Goal: Book appointment/travel/reservation

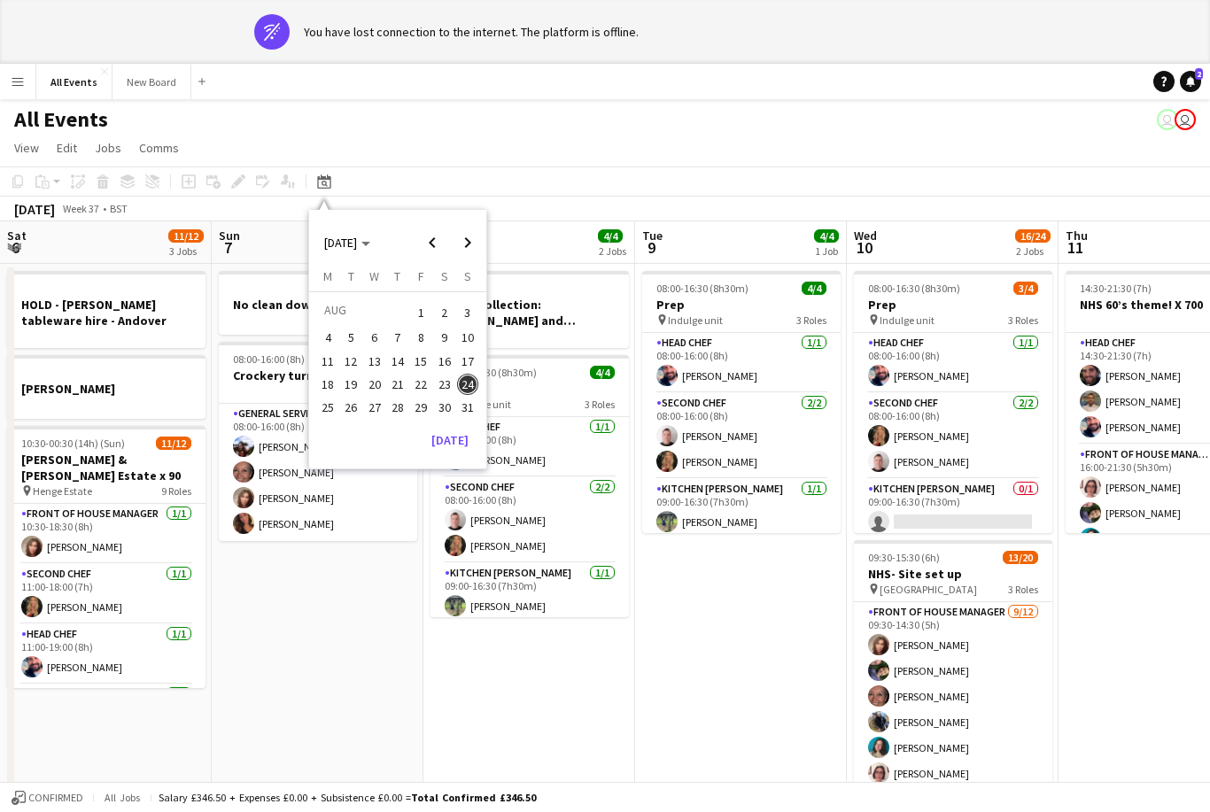
scroll to position [435, 0]
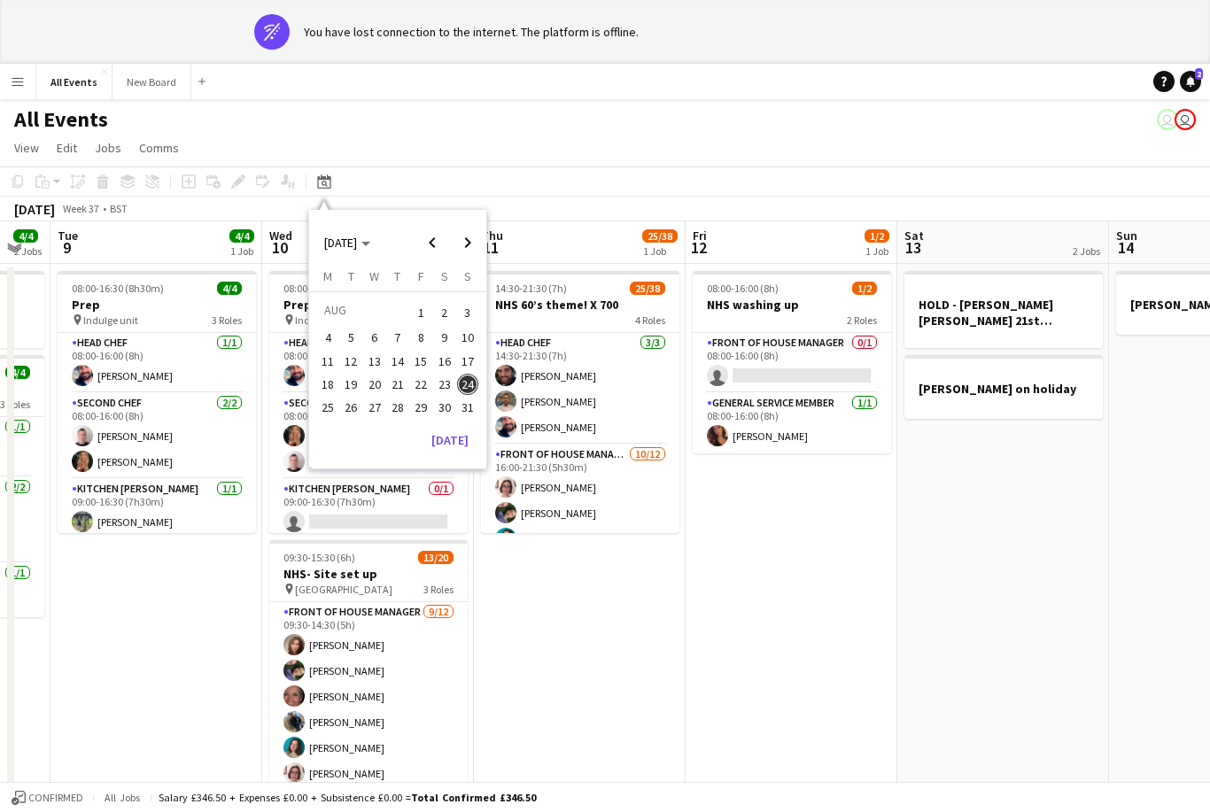
click at [471, 240] on span "Next month" at bounding box center [467, 242] width 35 height 35
click at [468, 248] on span "Next month" at bounding box center [467, 242] width 35 height 35
click at [470, 248] on span "Next month" at bounding box center [467, 242] width 35 height 35
click at [469, 244] on span "Next month" at bounding box center [467, 242] width 35 height 35
click at [473, 243] on span "Next month" at bounding box center [467, 242] width 35 height 35
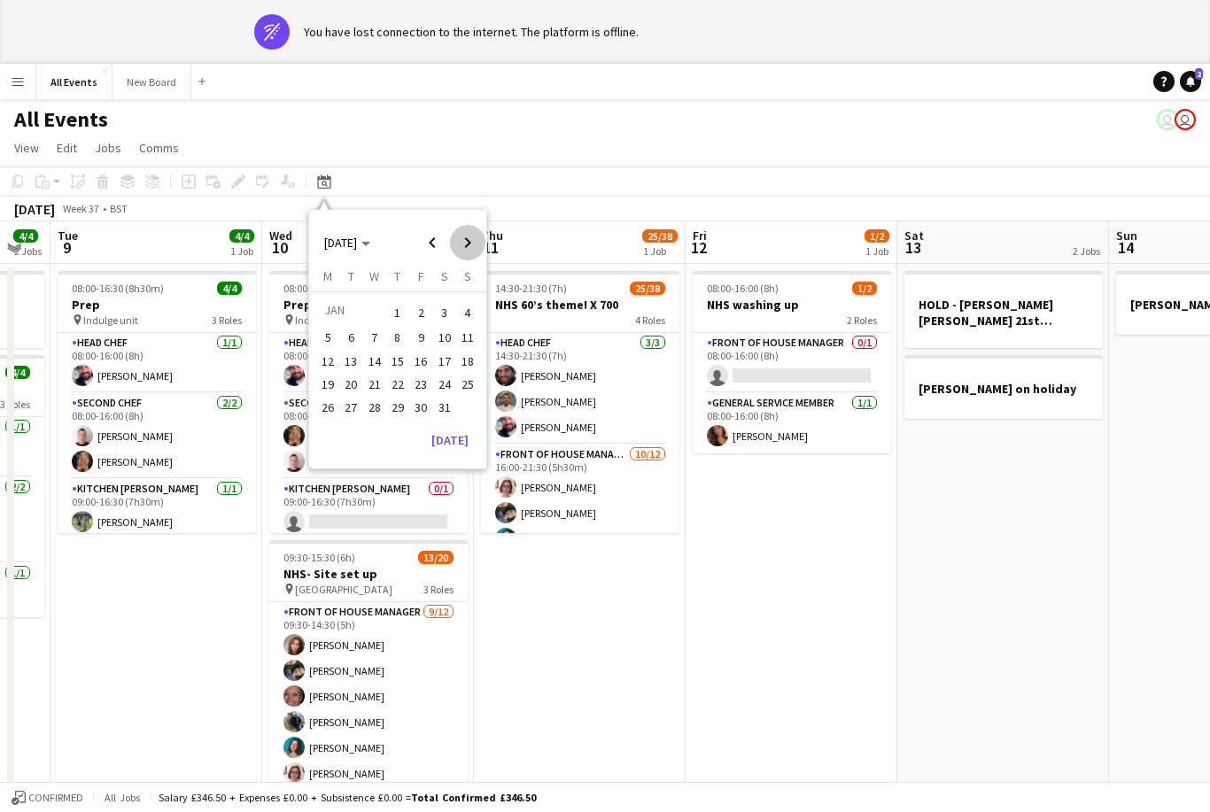
click at [470, 244] on span "Next month" at bounding box center [467, 242] width 35 height 35
click at [473, 242] on span "Next month" at bounding box center [467, 242] width 35 height 35
click at [468, 248] on span "Next month" at bounding box center [467, 242] width 35 height 35
click at [469, 244] on span "Next month" at bounding box center [467, 242] width 35 height 35
click at [473, 244] on span "Next month" at bounding box center [467, 242] width 35 height 35
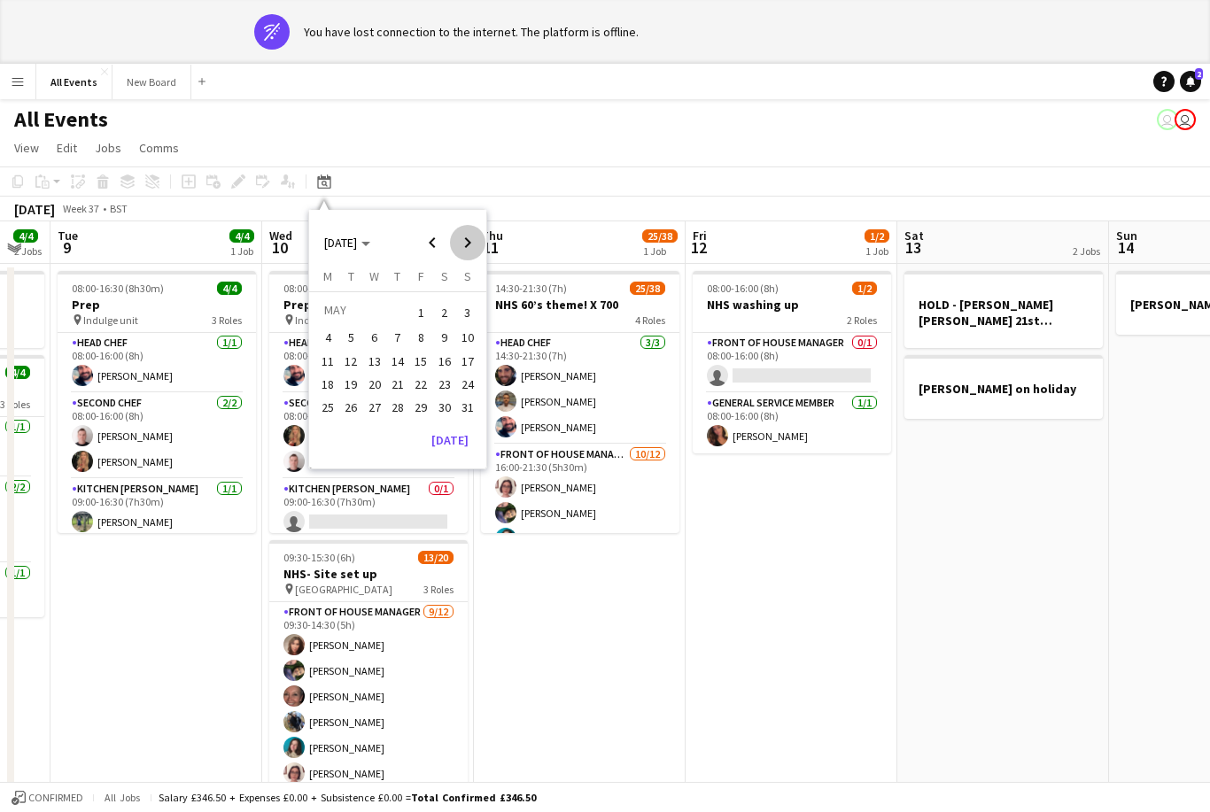
click at [476, 244] on span "Next month" at bounding box center [467, 242] width 35 height 35
click at [477, 245] on span "Next month" at bounding box center [467, 242] width 35 height 35
click at [476, 245] on span "Next month" at bounding box center [467, 242] width 35 height 35
click at [477, 245] on span "Next month" at bounding box center [467, 242] width 35 height 35
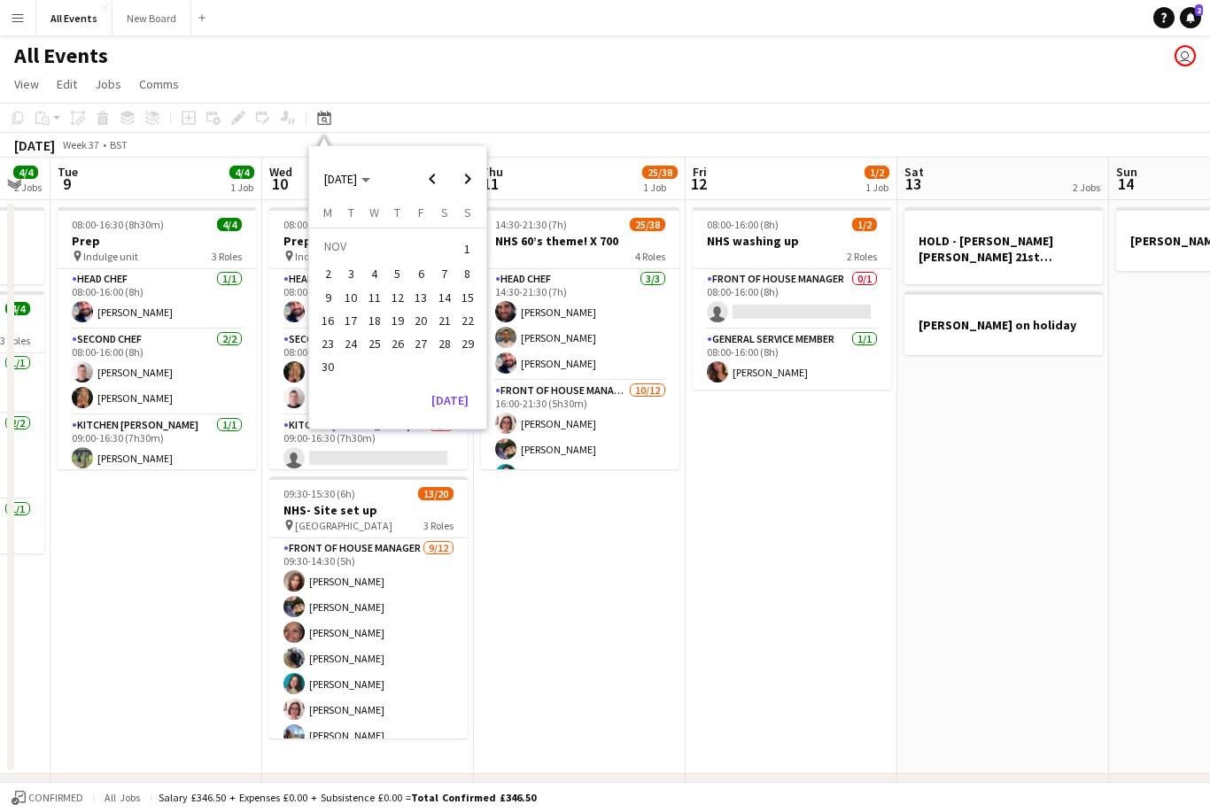
click at [429, 247] on td "NOV" at bounding box center [386, 248] width 140 height 27
click at [441, 185] on span "Previous month" at bounding box center [432, 178] width 35 height 35
click at [430, 182] on span "Previous month" at bounding box center [432, 178] width 35 height 35
click at [427, 182] on span "Previous month" at bounding box center [432, 178] width 35 height 35
click at [451, 264] on span "8" at bounding box center [444, 274] width 21 height 21
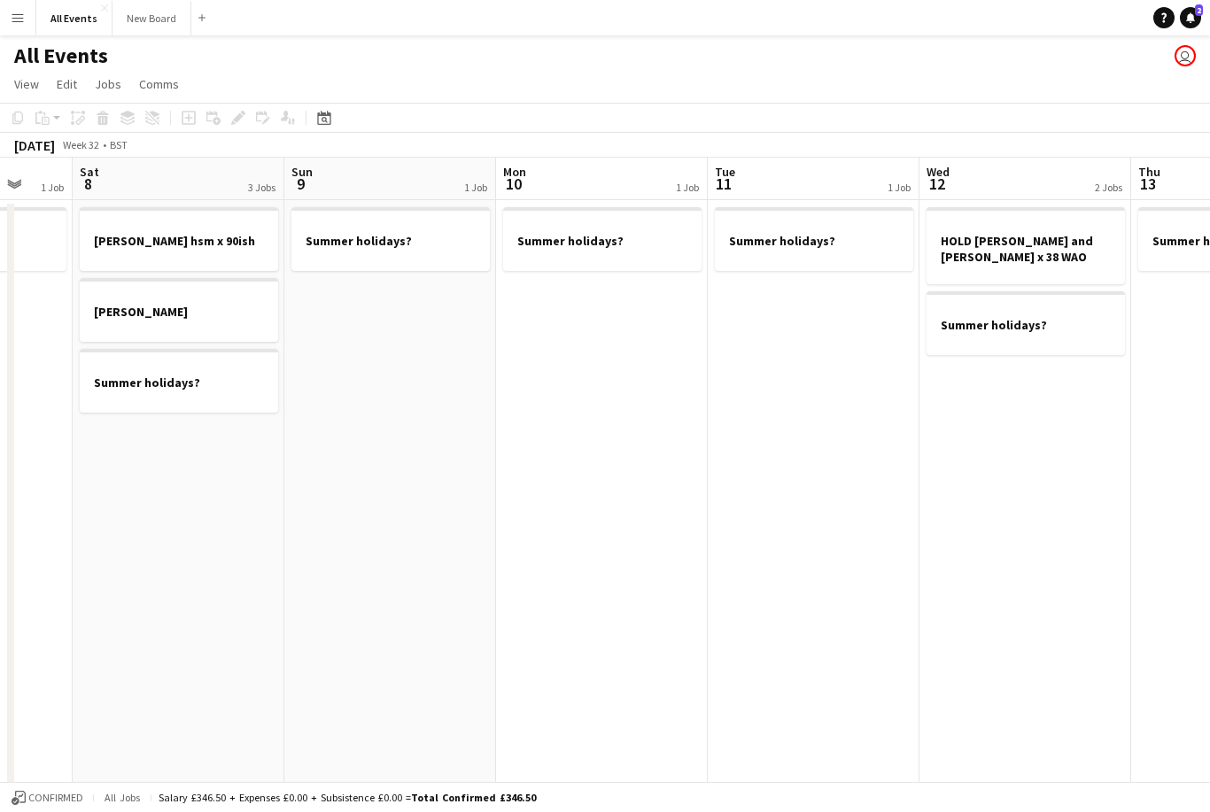
scroll to position [0, 449]
